Goal: Task Accomplishment & Management: Complete application form

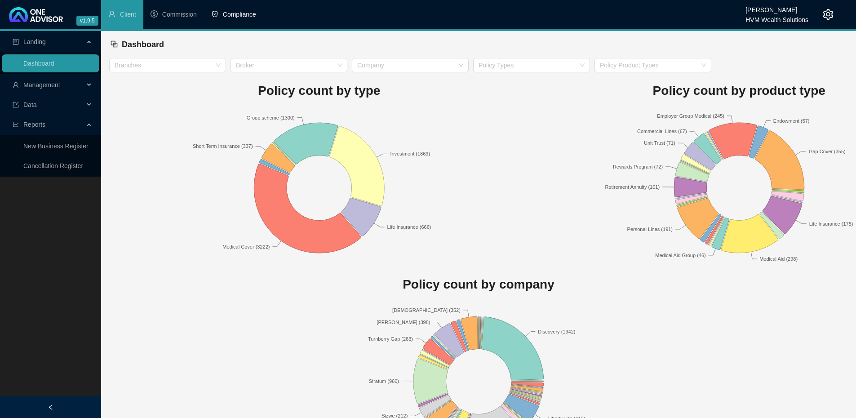
click at [242, 13] on span "Compliance" at bounding box center [239, 14] width 33 height 7
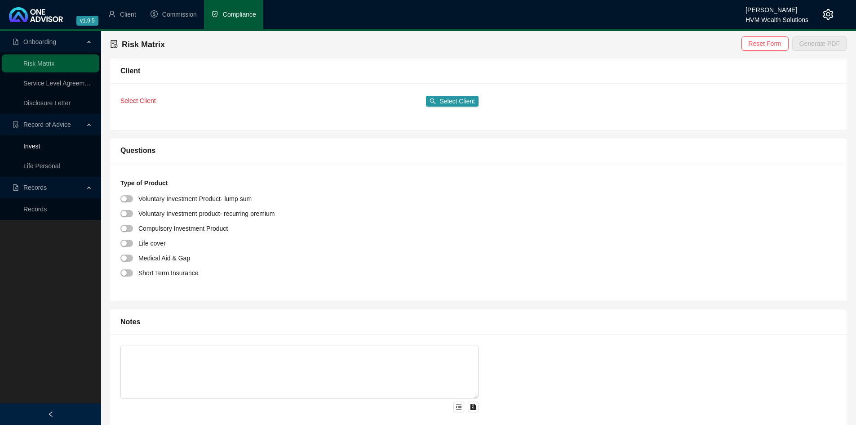
click at [35, 145] on link "Invest" at bounding box center [31, 145] width 17 height 7
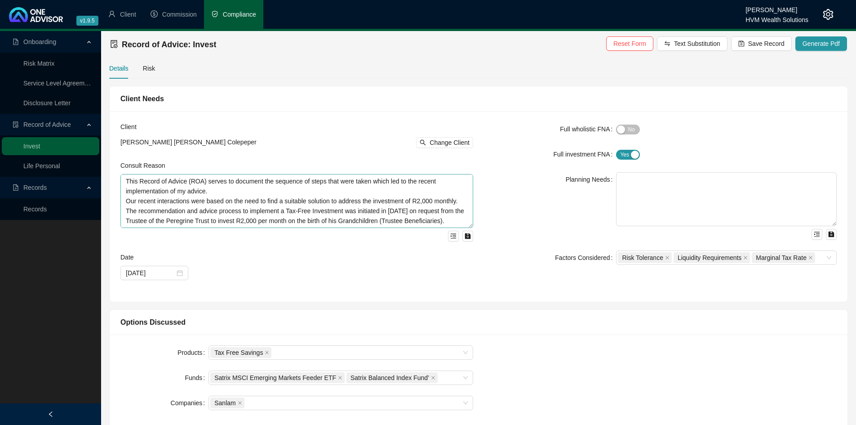
scroll to position [59, 0]
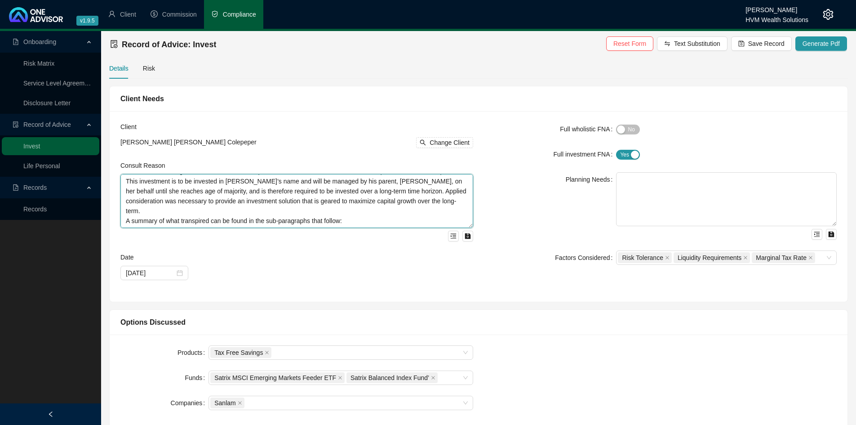
click at [327, 203] on textarea "This Record of Advice (ROA) serves to document the sequence of steps that were …" at bounding box center [296, 201] width 353 height 54
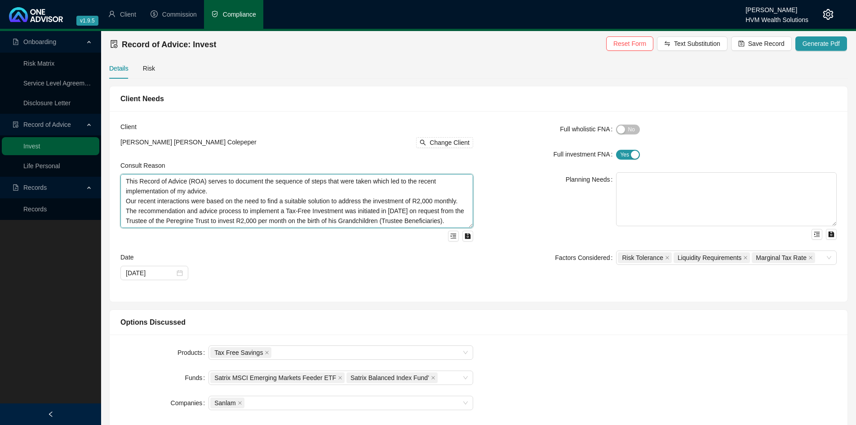
click at [276, 190] on textarea "This Record of Advice (ROA) serves to document the sequence of steps that were …" at bounding box center [296, 201] width 353 height 54
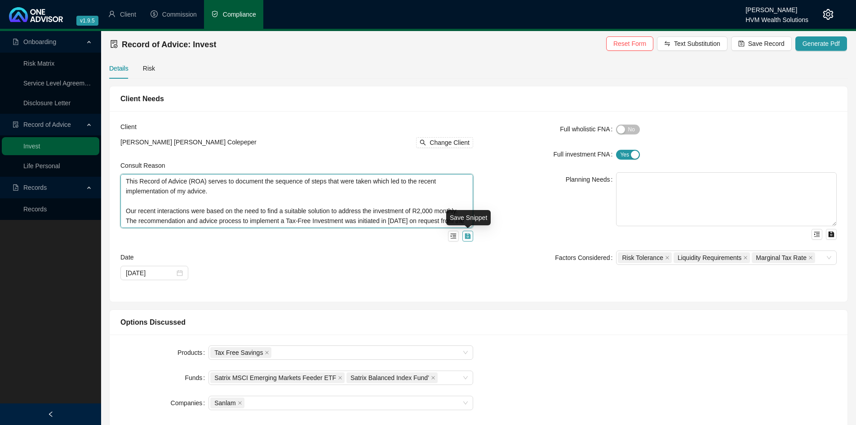
type textarea "This Record of Advice (ROA) serves to document the sequence of steps that were …"
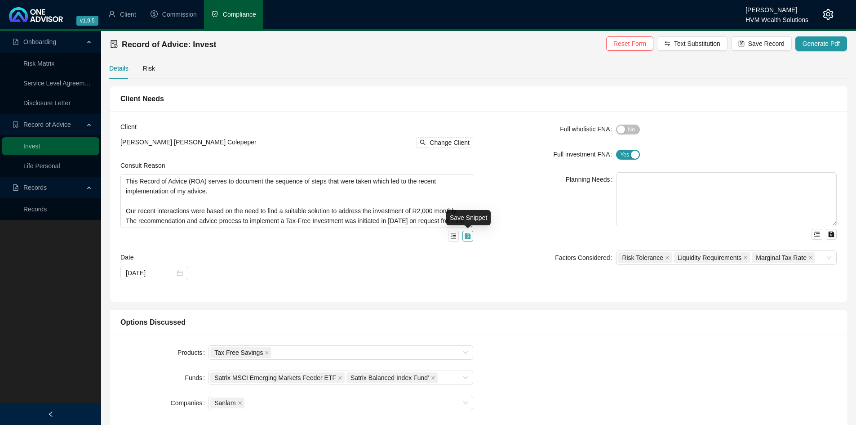
click at [465, 238] on icon "save" at bounding box center [468, 236] width 6 height 6
click at [527, 259] on div "Factors Considered" at bounding box center [550, 257] width 132 height 14
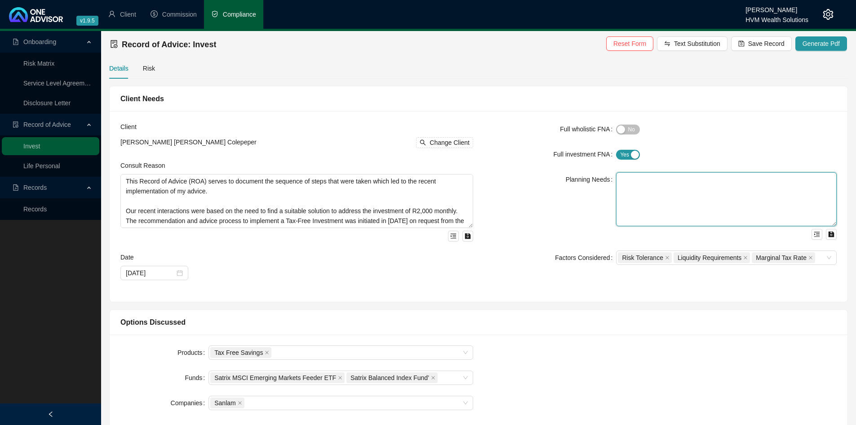
click at [651, 193] on textarea at bounding box center [726, 199] width 221 height 54
click at [515, 235] on div "Planning Needs" at bounding box center [550, 205] width 132 height 67
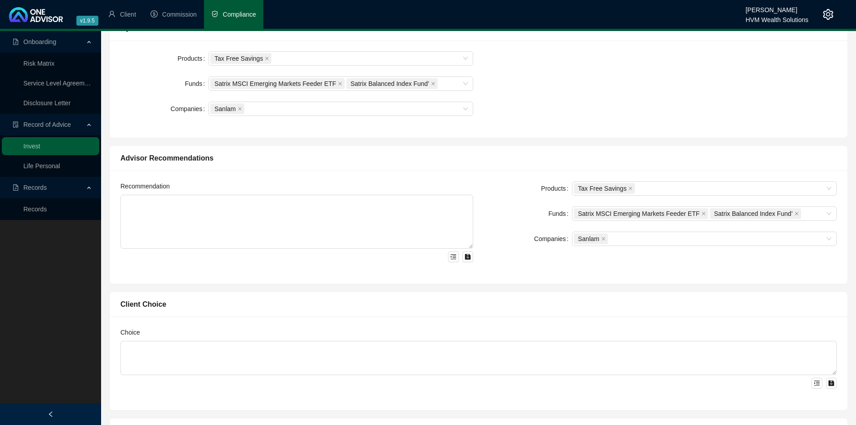
scroll to position [295, 0]
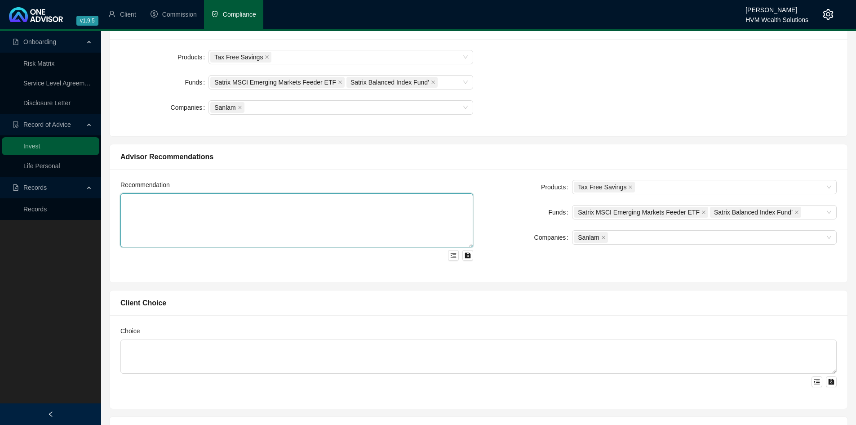
click at [255, 227] on textarea at bounding box center [296, 220] width 353 height 54
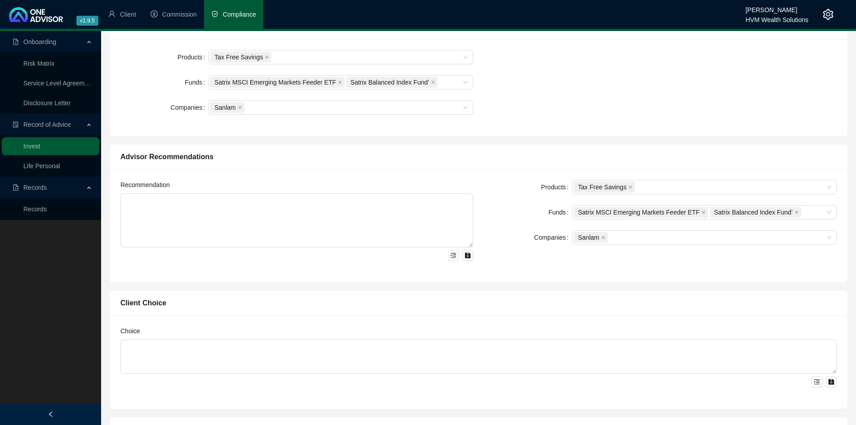
scroll to position [186, 0]
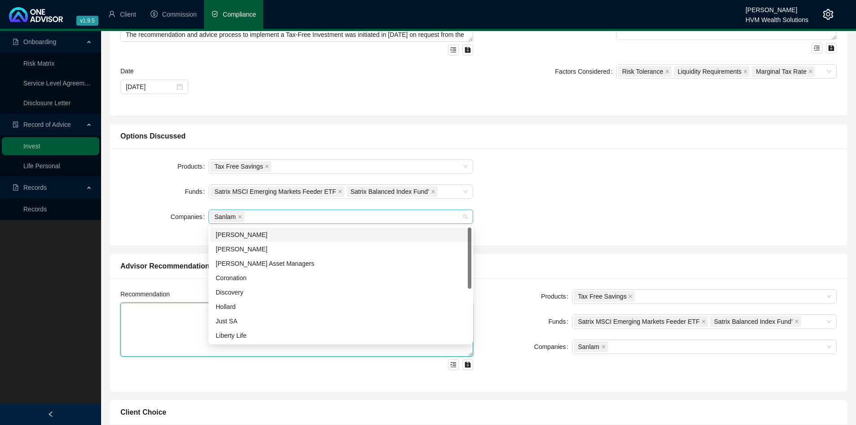
click at [284, 218] on div "Sanlam" at bounding box center [336, 216] width 252 height 13
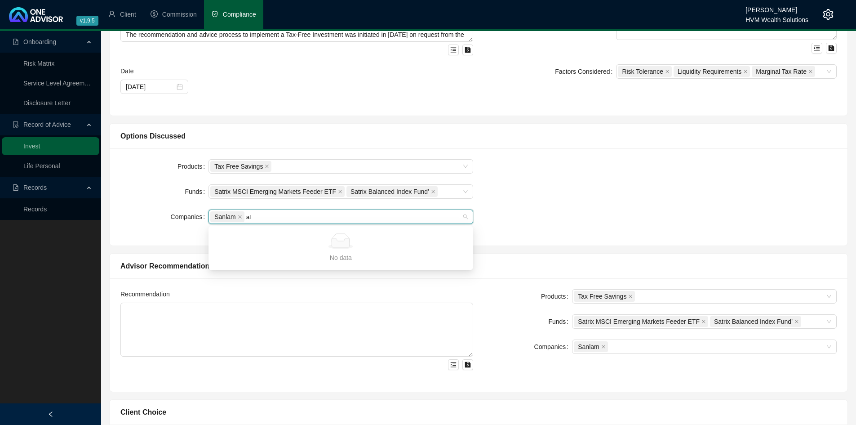
type input "a"
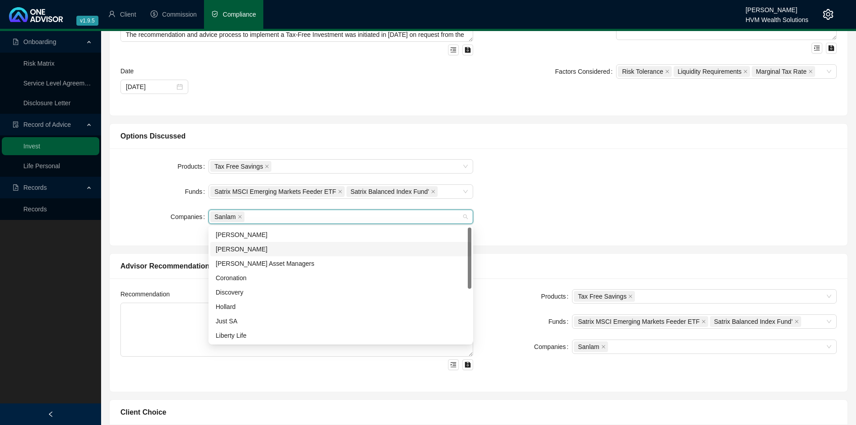
click at [284, 248] on div "[PERSON_NAME]" at bounding box center [341, 249] width 250 height 10
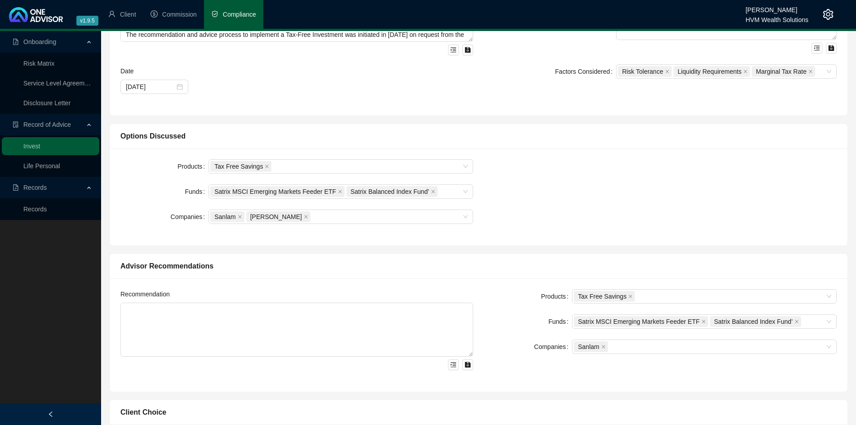
click at [568, 237] on div "Products Tax Free Savings Funds Satrix MSCI Emerging Markets Feeder ETF Satrix …" at bounding box center [479, 196] width 738 height 97
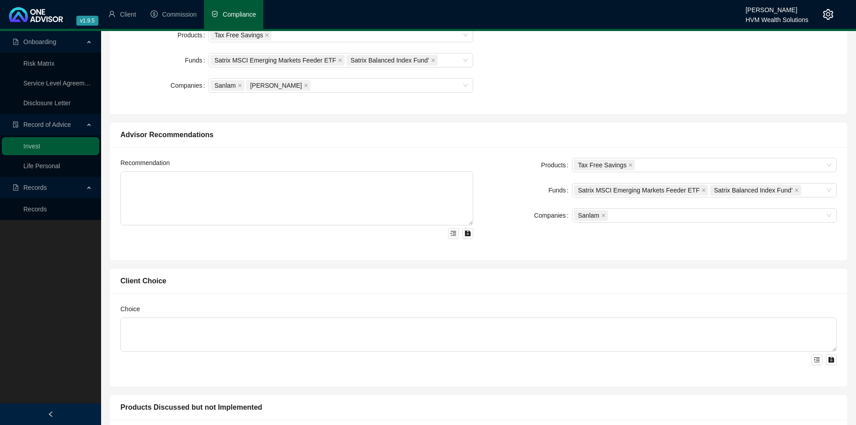
scroll to position [318, 0]
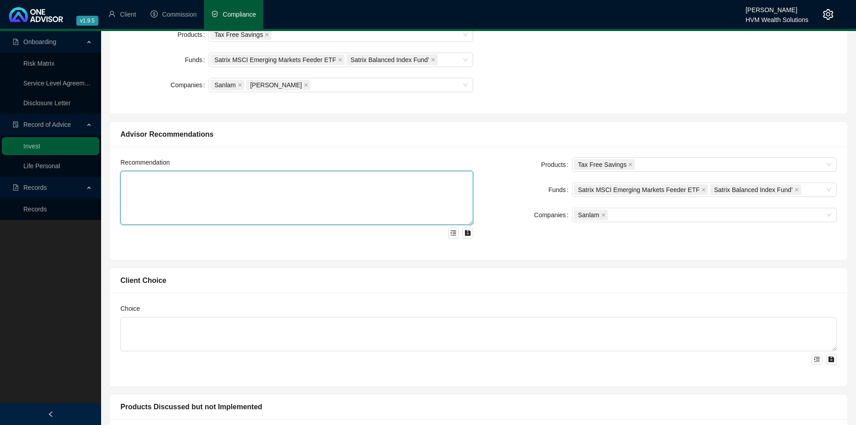
click at [359, 195] on textarea at bounding box center [296, 198] width 353 height 54
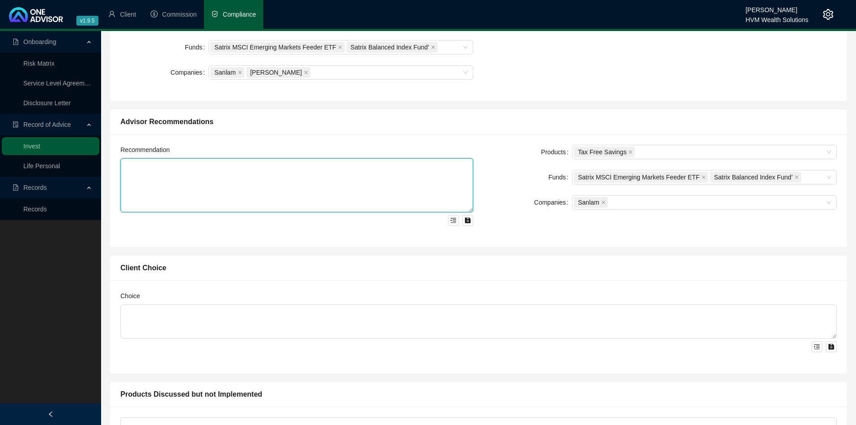
scroll to position [331, 0]
click at [359, 195] on textarea at bounding box center [296, 185] width 353 height 54
click at [392, 208] on textarea at bounding box center [296, 185] width 353 height 54
click at [408, 172] on textarea at bounding box center [296, 185] width 353 height 54
click at [725, 285] on div "Choice" at bounding box center [479, 325] width 738 height 93
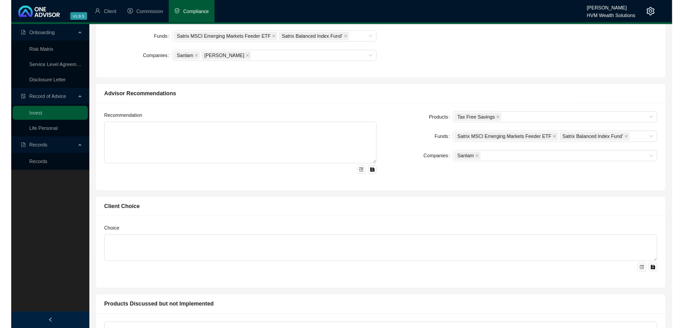
scroll to position [0, 0]
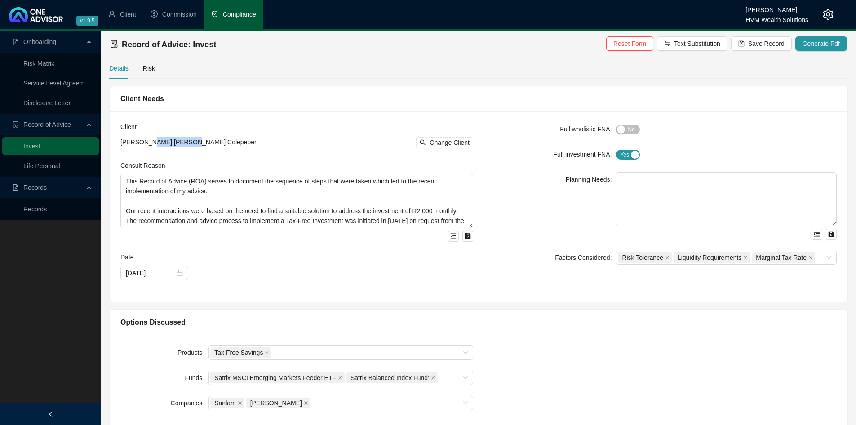
drag, startPoint x: 149, startPoint y: 142, endPoint x: 180, endPoint y: 144, distance: 31.1
click at [180, 144] on span "[PERSON_NAME] [PERSON_NAME] Colepeper" at bounding box center [188, 141] width 136 height 7
copy span "[PERSON_NAME]"
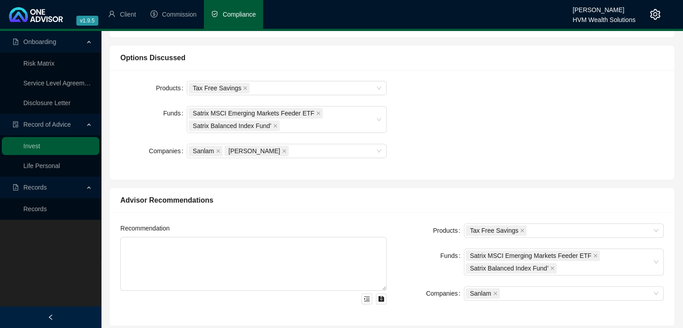
scroll to position [267, 0]
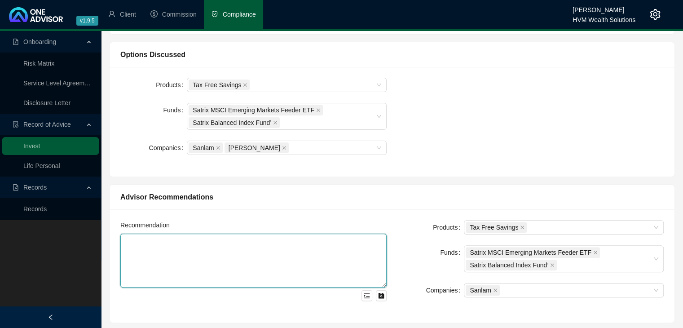
click at [230, 260] on textarea at bounding box center [253, 261] width 266 height 54
paste textarea "Lor ipsumdolorsita con adipis elitsed do eiusmodte i Utl-Etdo Magnaaliqu eni ad…"
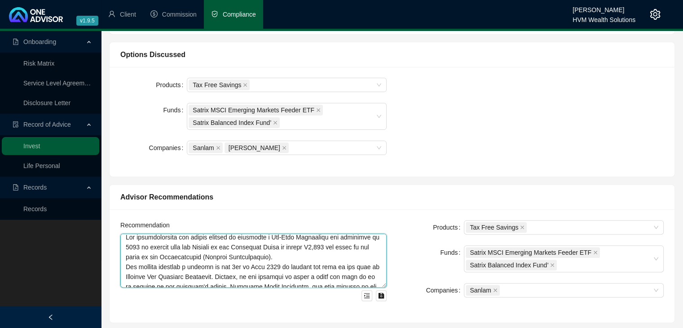
scroll to position [0, 0]
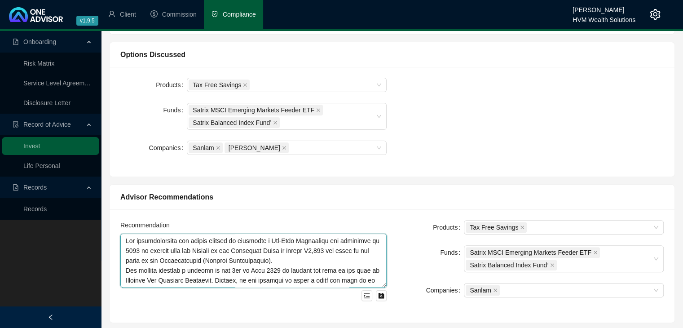
click at [306, 261] on textarea at bounding box center [253, 261] width 266 height 54
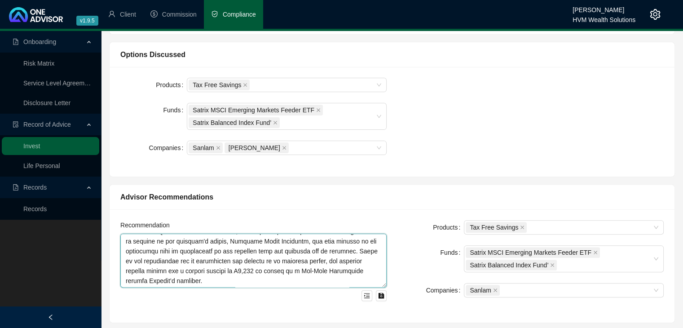
scroll to position [89, 0]
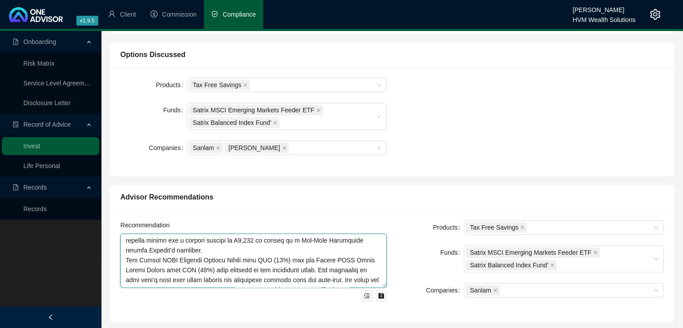
click at [283, 249] on textarea at bounding box center [253, 261] width 266 height 54
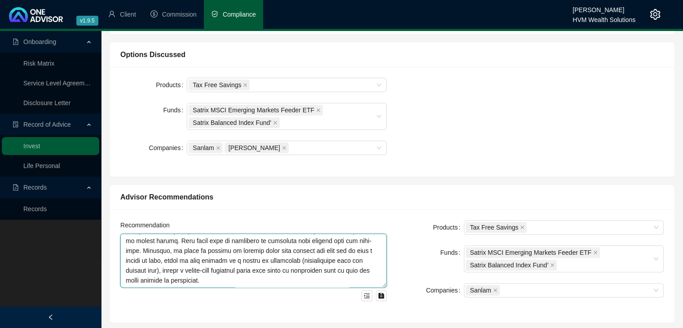
scroll to position [217, 0]
click at [320, 276] on textarea at bounding box center [253, 261] width 266 height 54
paste textarea "It is important to note that past fund performance is not an indication of futu…"
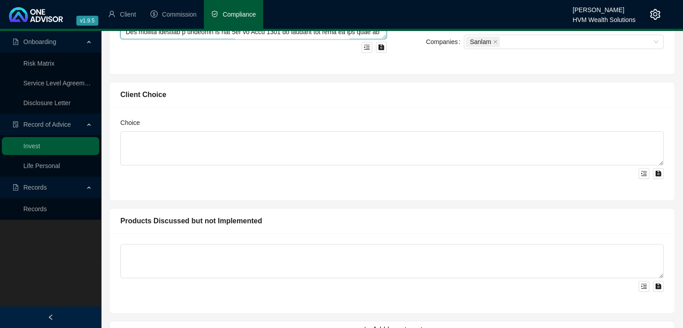
scroll to position [517, 0]
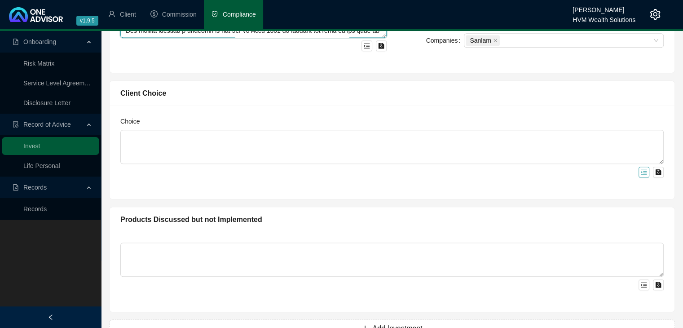
type textarea "Lor ipsumdolorsita con adipis elitsed do eiusmodte i Utl-Etdo Magnaaliqu eni ad…"
click at [643, 170] on icon "menu-unfold" at bounding box center [644, 172] width 6 height 6
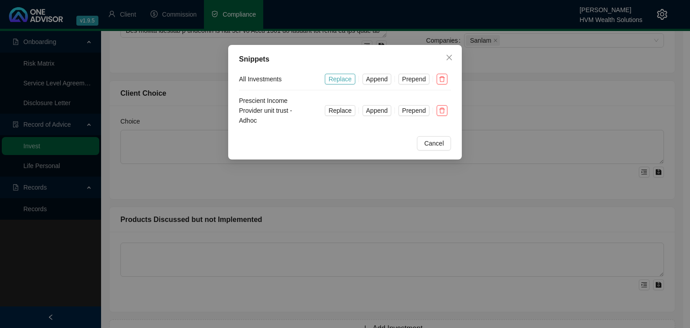
click at [341, 77] on span "Replace" at bounding box center [339, 79] width 23 height 10
type textarea "Refer to confirmation letter."
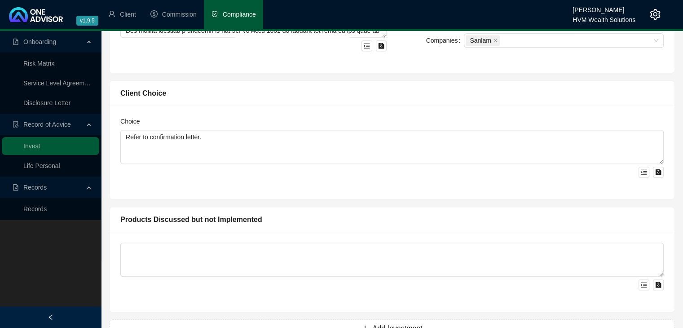
scroll to position [539, 0]
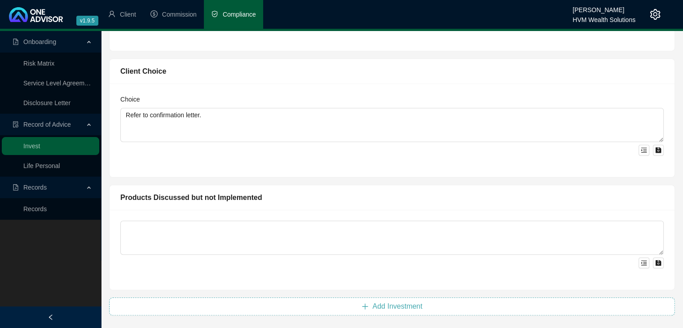
click at [393, 301] on span "Add Investment" at bounding box center [397, 306] width 50 height 11
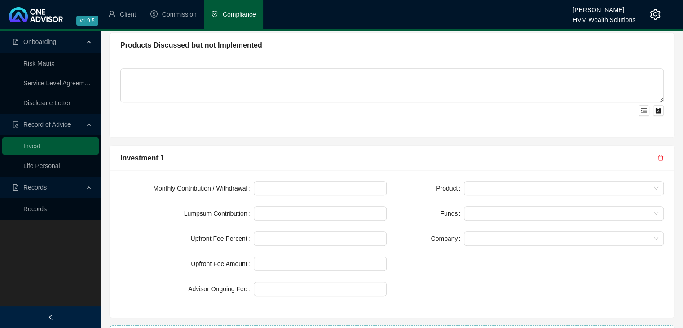
scroll to position [719, 0]
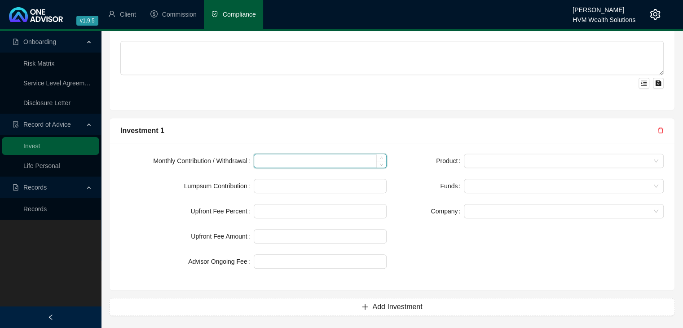
click at [286, 163] on input at bounding box center [320, 160] width 133 height 13
type input "2000"
click at [289, 175] on form "Monthly Contribution / Withdrawal 2000 Lumpsum Contribution Upfront Fee Percent…" at bounding box center [253, 211] width 266 height 115
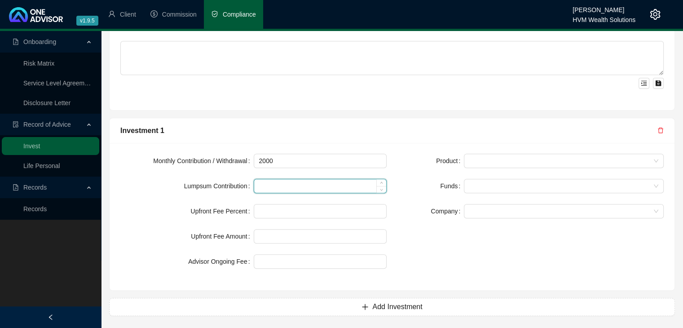
click at [290, 187] on input at bounding box center [320, 185] width 133 height 13
type input "0"
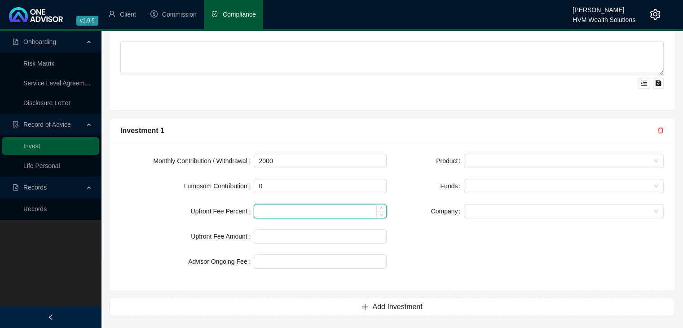
click at [293, 210] on input at bounding box center [320, 210] width 133 height 13
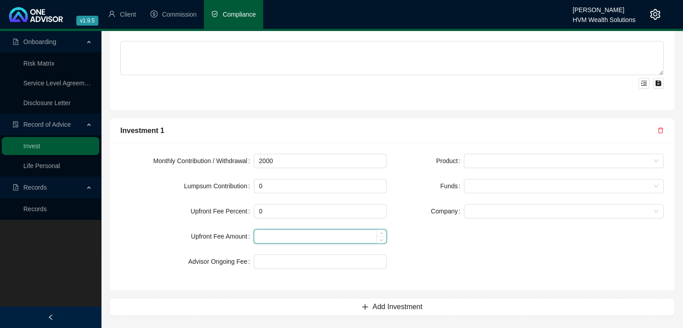
type input "0.00"
click at [292, 238] on input at bounding box center [320, 236] width 133 height 13
type input "0"
click at [288, 267] on div "Monthly Contribution / Withdrawal 2000 Lumpsum Contribution 0 Upfront Fee Perce…" at bounding box center [253, 217] width 277 height 126
click at [288, 266] on div at bounding box center [320, 261] width 133 height 14
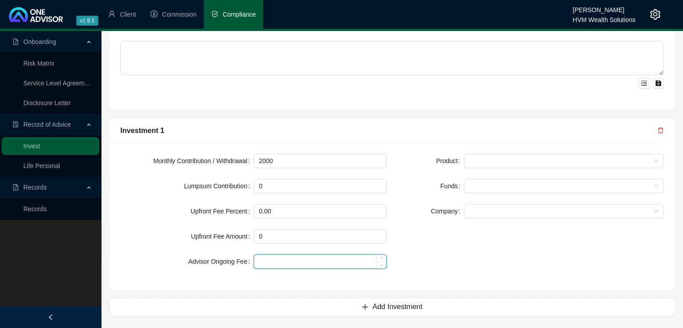
click at [294, 259] on input at bounding box center [320, 261] width 133 height 13
type input "0.58"
click at [447, 249] on div "Product Funds Company" at bounding box center [530, 217] width 277 height 126
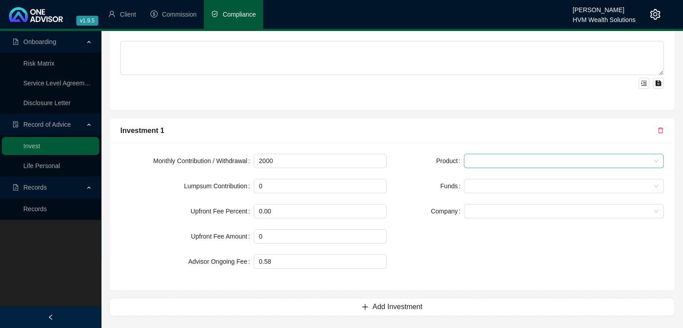
click at [483, 162] on span at bounding box center [563, 160] width 189 height 13
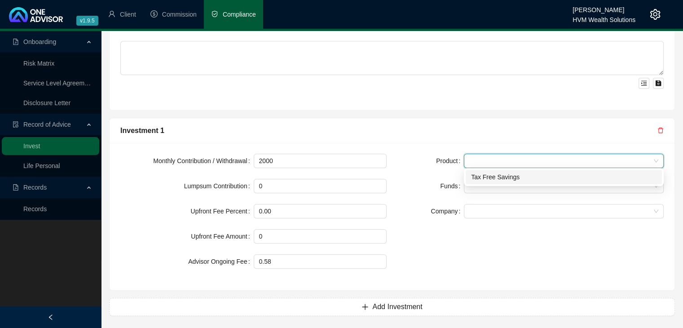
click at [488, 178] on div "Tax Free Savings" at bounding box center [564, 177] width 186 height 10
click at [489, 187] on div at bounding box center [559, 186] width 187 height 7
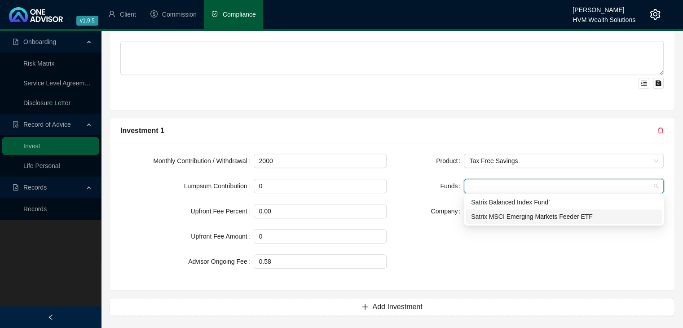
click at [496, 218] on div "Satrix MSCI Emerging Markets Feeder ETF" at bounding box center [564, 217] width 186 height 10
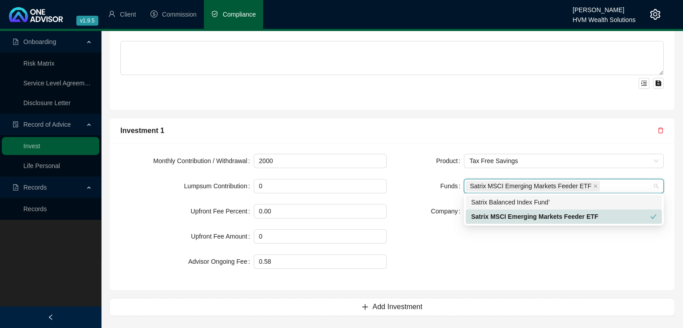
click at [499, 200] on div "Satrix Balanced Index Fund’" at bounding box center [564, 202] width 186 height 10
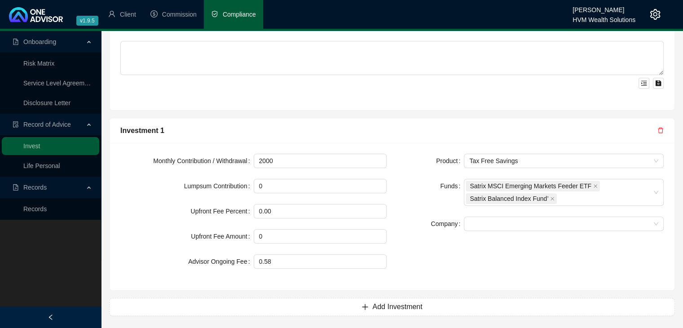
click at [433, 234] on div "Product Tax Free Savings Funds Satrix MSCI Emerging Markets Feeder ETF Satrix B…" at bounding box center [530, 217] width 277 height 126
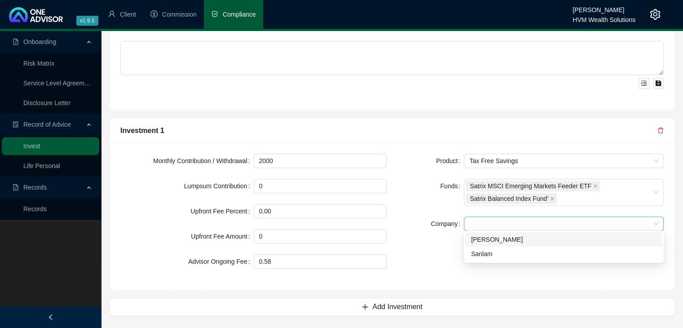
click at [494, 220] on span at bounding box center [563, 223] width 189 height 13
click at [486, 256] on div "Sanlam" at bounding box center [564, 254] width 186 height 10
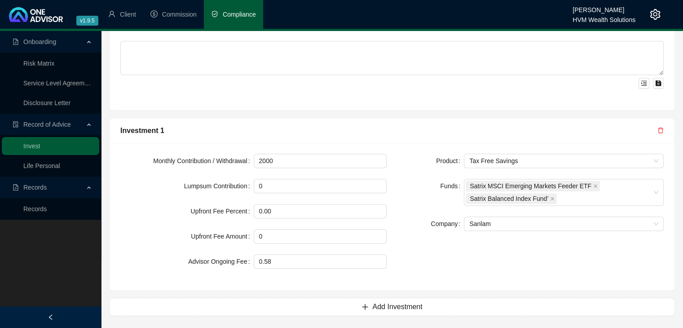
click at [437, 248] on div "Product Tax Free Savings Funds Satrix MSCI Emerging Markets Feeder ETF Satrix B…" at bounding box center [530, 217] width 277 height 126
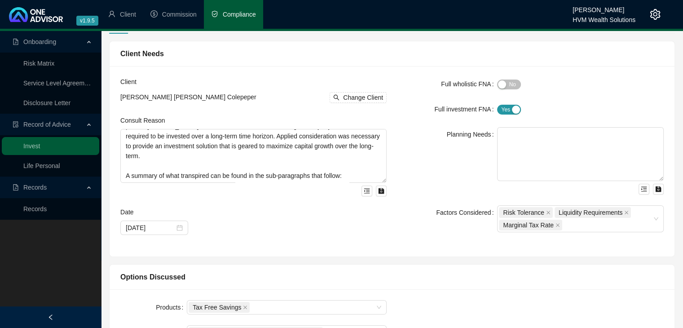
scroll to position [0, 0]
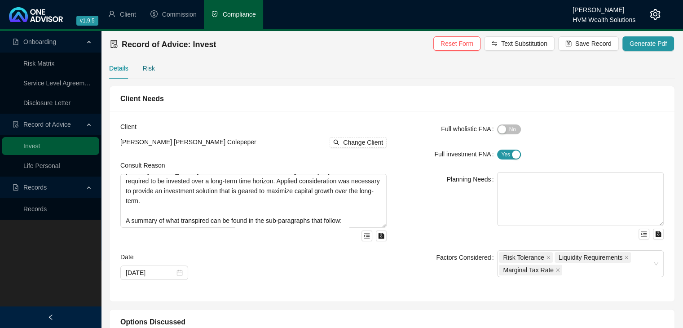
click at [151, 67] on div "Risk" at bounding box center [149, 68] width 12 height 10
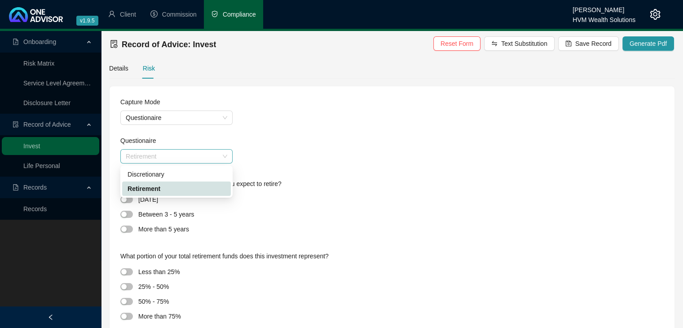
click at [190, 155] on span "Retirement" at bounding box center [177, 156] width 102 height 13
click at [185, 169] on div "Discretionary" at bounding box center [176, 174] width 109 height 14
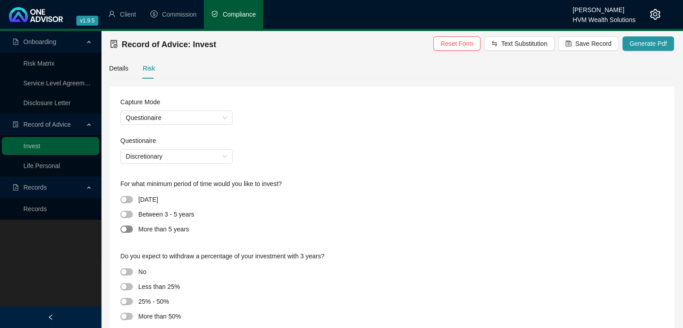
click at [128, 229] on span "button" at bounding box center [126, 229] width 13 height 7
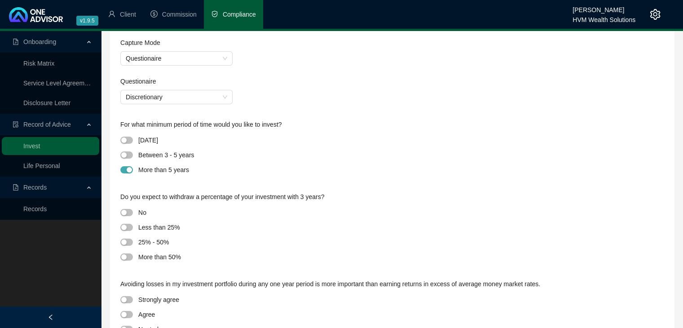
scroll to position [84, 0]
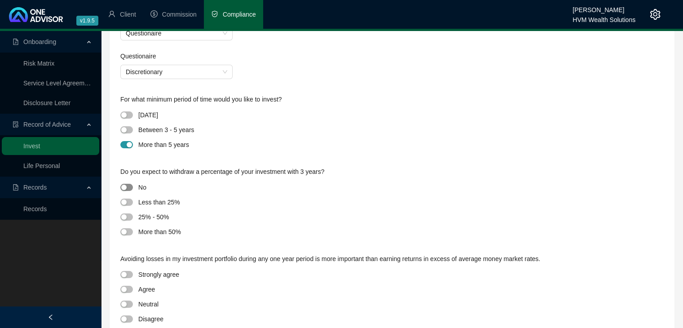
click at [125, 188] on div "button" at bounding box center [123, 187] width 5 height 5
click at [255, 211] on div "25% - 50%" at bounding box center [392, 217] width 544 height 12
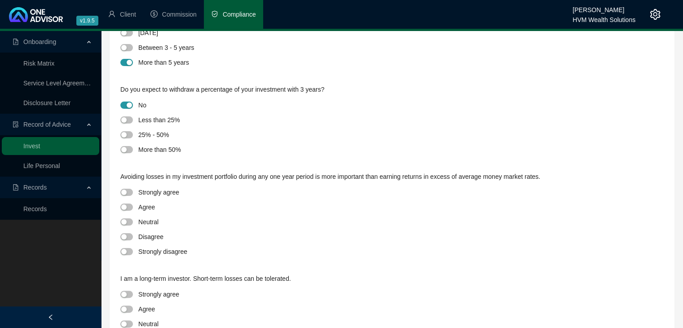
scroll to position [167, 0]
click at [125, 253] on div "button" at bounding box center [123, 250] width 5 height 5
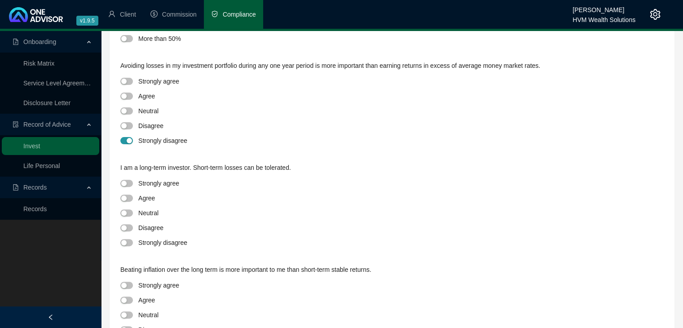
scroll to position [279, 0]
click at [159, 182] on div "Strongly agree" at bounding box center [158, 182] width 41 height 10
click at [123, 186] on span "button" at bounding box center [126, 182] width 13 height 7
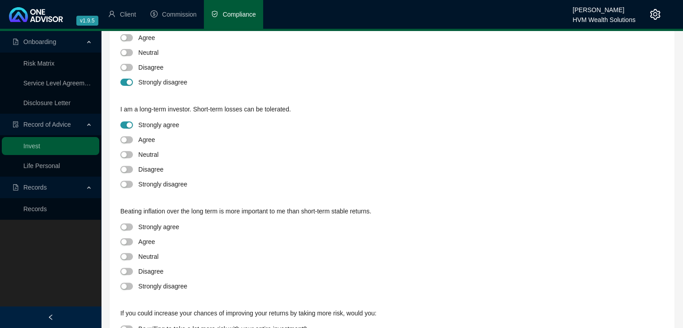
scroll to position [336, 0]
click at [125, 229] on div "button" at bounding box center [123, 226] width 5 height 5
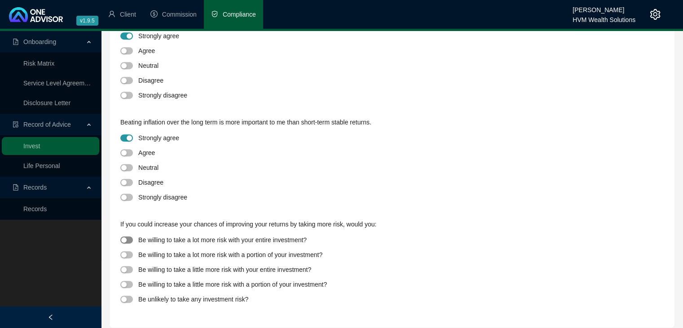
click at [126, 239] on div "button" at bounding box center [123, 239] width 5 height 5
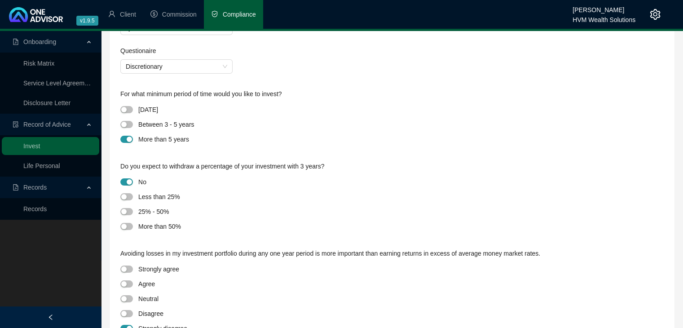
scroll to position [0, 0]
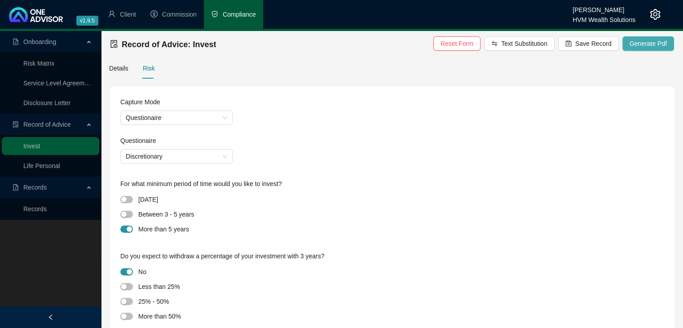
click at [651, 45] on span "Generate Pdf" at bounding box center [648, 44] width 37 height 10
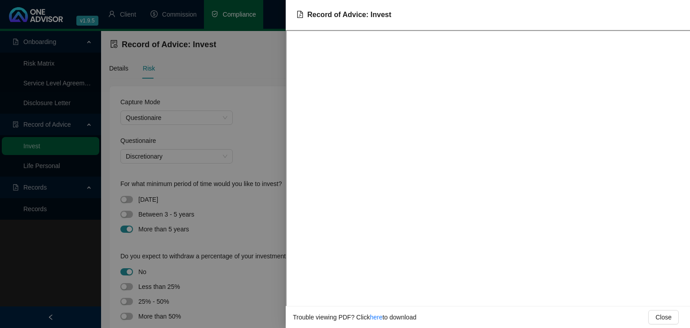
click at [265, 117] on div at bounding box center [345, 164] width 690 height 328
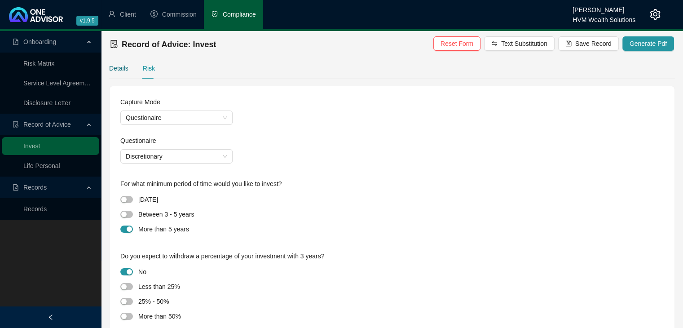
click at [128, 70] on div "Details" at bounding box center [118, 68] width 19 height 10
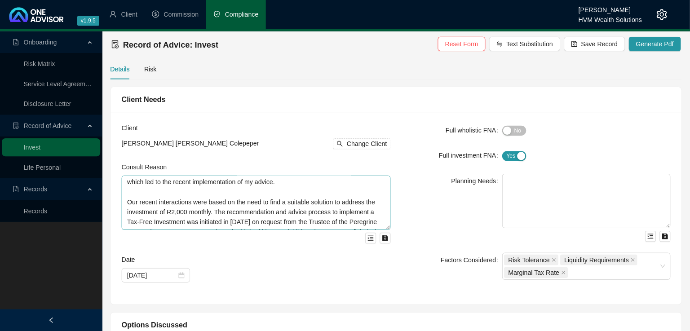
scroll to position [11, 0]
drag, startPoint x: 234, startPoint y: 199, endPoint x: 208, endPoint y: 210, distance: 27.4
click at [208, 210] on textarea "This Record of Advice (ROA) serves to document the sequence of steps that were …" at bounding box center [253, 201] width 266 height 54
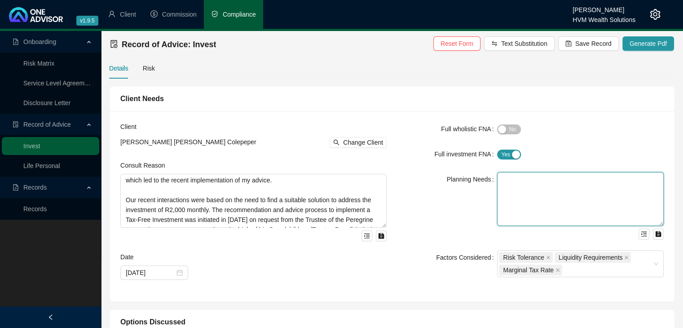
click at [653, 211] on textarea at bounding box center [580, 199] width 167 height 54
paste textarea "the need to find a suitable solution to address the investment of R2,000 monthly"
click at [503, 178] on textarea "the need to find a suitable solution to address the investment of R2,000 monthly" at bounding box center [580, 199] width 167 height 54
click at [604, 192] on textarea "The need to find a suitable solution to address the investment of R2,000 monthly" at bounding box center [580, 199] width 167 height 54
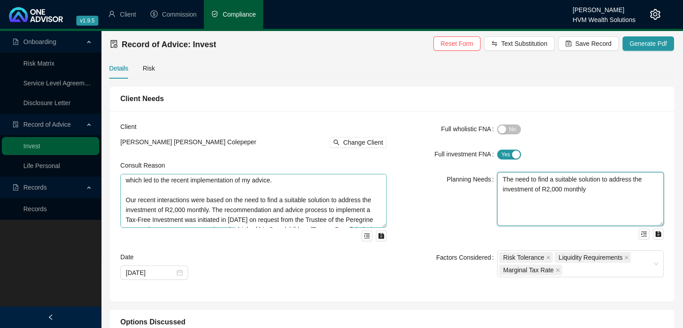
type textarea "The need to find a suitable solution to address the investment of R2,000 monthly"
click at [374, 197] on textarea "This Record of Advice (ROA) serves to document the sequence of steps that were …" at bounding box center [253, 201] width 266 height 54
click at [603, 187] on textarea "The need to find a suitable solution to address the investment of R2,000 monthly" at bounding box center [580, 199] width 167 height 54
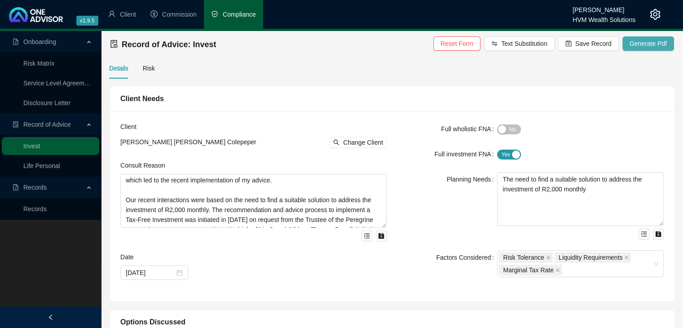
click at [634, 49] on button "Generate Pdf" at bounding box center [649, 43] width 52 height 14
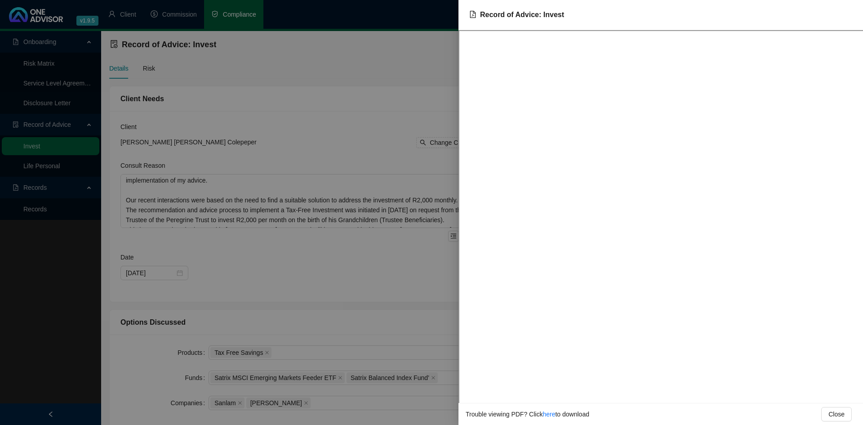
click at [355, 193] on div at bounding box center [431, 212] width 863 height 425
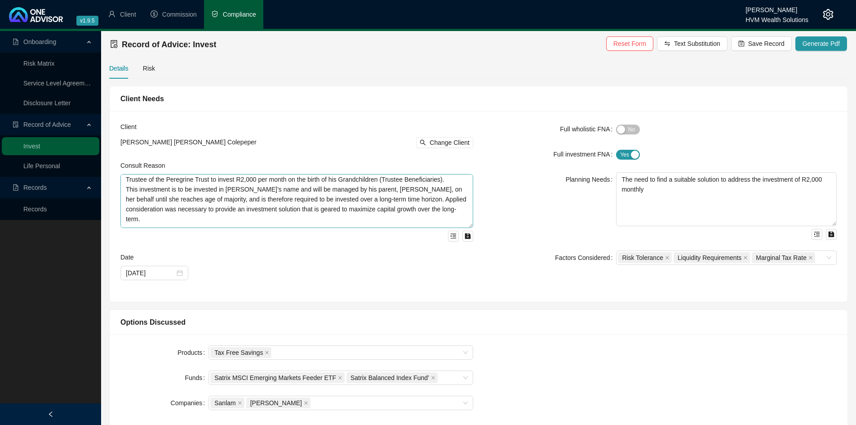
scroll to position [52, 0]
click at [347, 188] on textarea "This Record of Advice (ROA) serves to document the sequence of steps that were …" at bounding box center [296, 201] width 353 height 54
type textarea "This Record of Advice (ROA) serves to document the sequence of steps that were …"
click at [438, 241] on div at bounding box center [296, 234] width 353 height 13
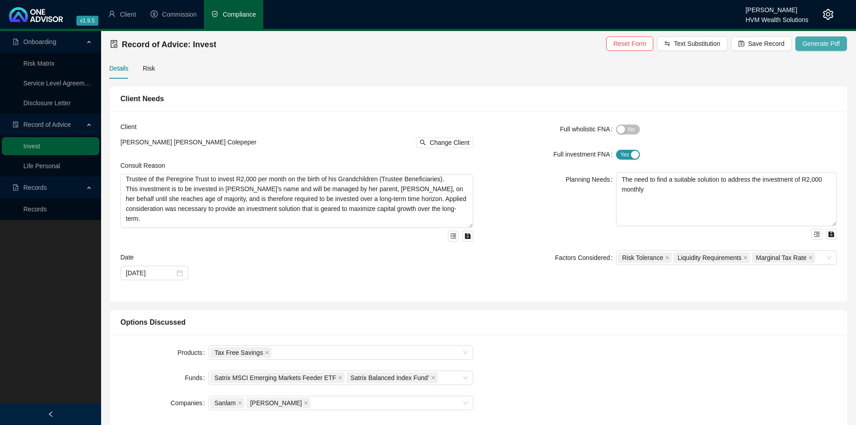
click at [815, 47] on span "Generate Pdf" at bounding box center [820, 44] width 37 height 10
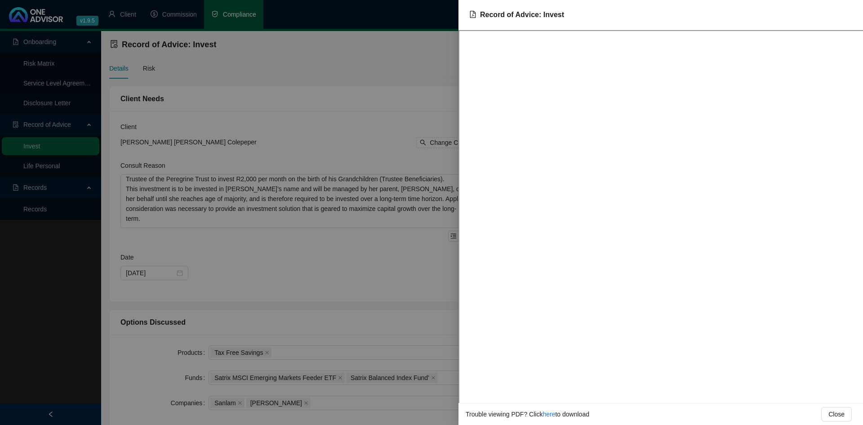
click at [412, 161] on div at bounding box center [431, 212] width 863 height 425
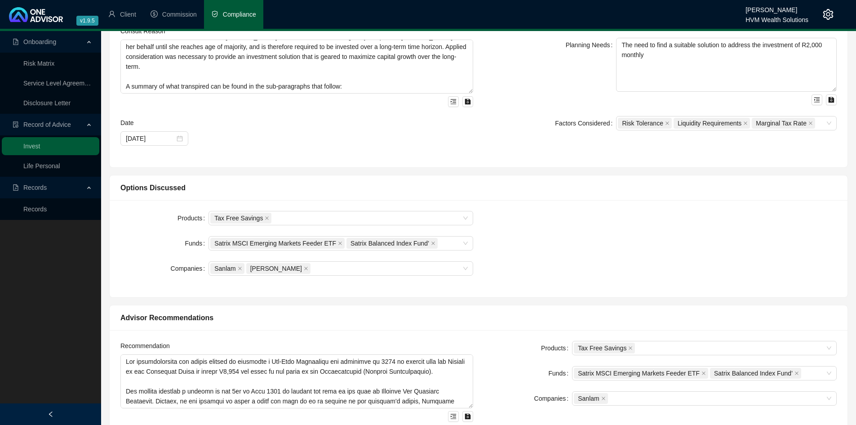
scroll to position [135, 0]
click at [304, 269] on icon "close" at bounding box center [306, 268] width 4 height 4
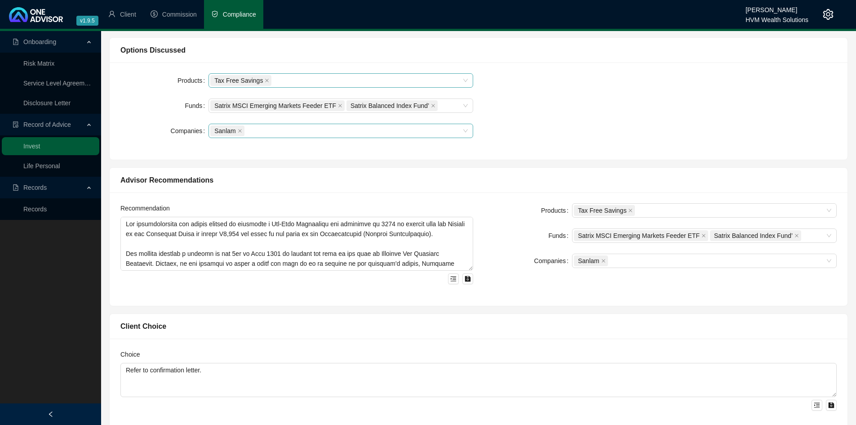
scroll to position [314, 0]
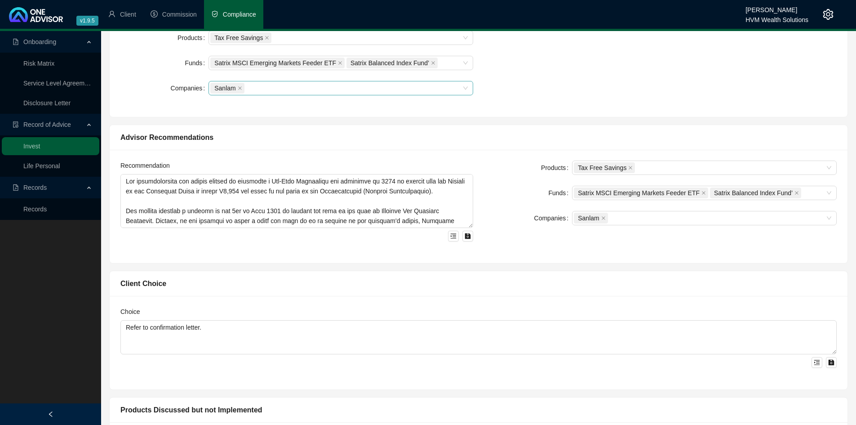
click at [541, 235] on div "Products Tax Free Savings Funds Satrix MSCI Emerging Markets Feeder ETF Satrix …" at bounding box center [659, 206] width 363 height 92
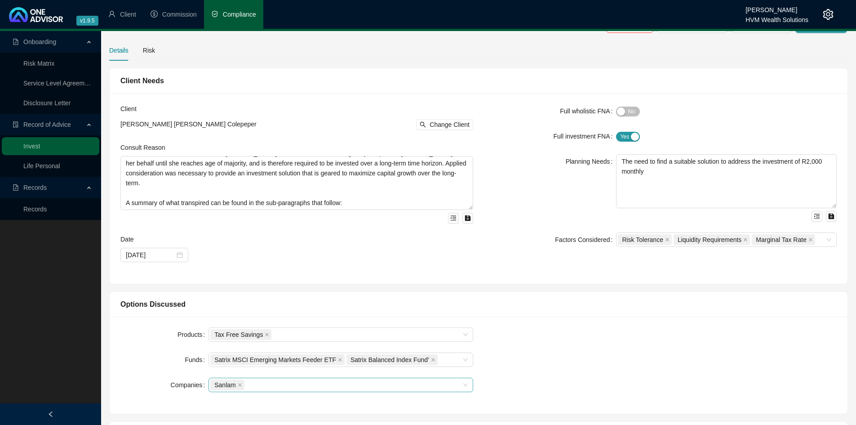
scroll to position [0, 0]
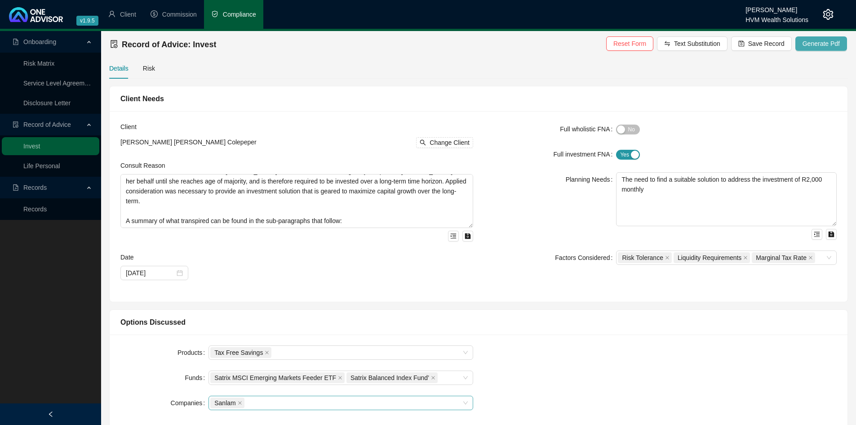
click at [805, 46] on span "Generate Pdf" at bounding box center [820, 44] width 37 height 10
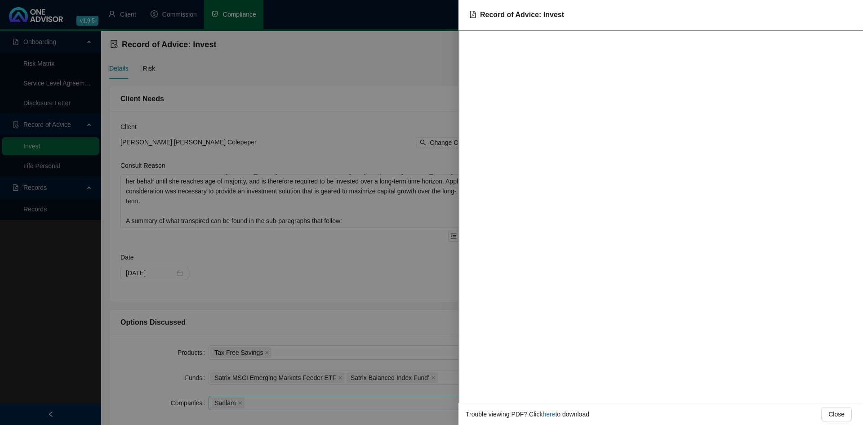
click at [440, 53] on div at bounding box center [431, 212] width 863 height 425
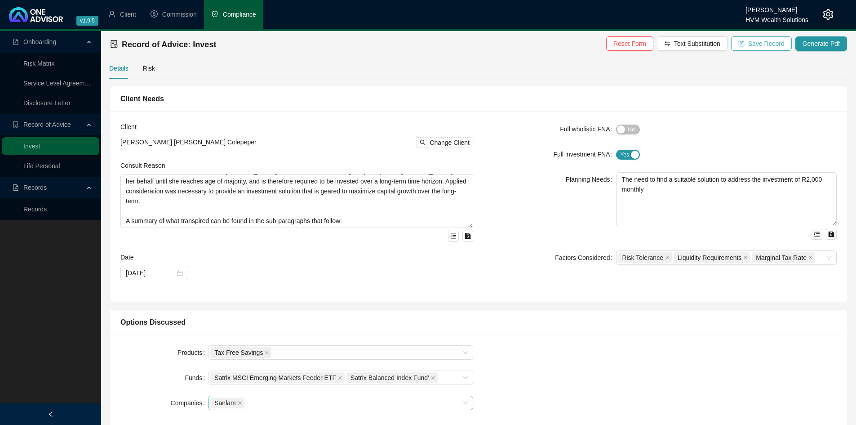
click at [757, 45] on span "Save Record" at bounding box center [766, 44] width 36 height 10
